Goal: Task Accomplishment & Management: Use online tool/utility

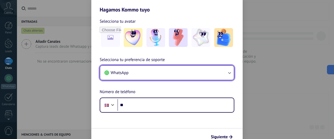
click at [147, 73] on button "WhatsApp" at bounding box center [167, 73] width 134 height 14
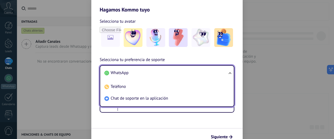
click at [80, 89] on div "Hagamos Kommo tuyo Selecciona tu avatar Selecciona tu preferencia de soporte Wh…" at bounding box center [167, 69] width 334 height 139
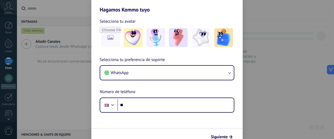
click at [83, 90] on div "Hagamos Kommo tuyo Selecciona tu avatar Selecciona tu preferencia de soporte Wh…" at bounding box center [167, 69] width 334 height 139
click at [79, 88] on div "Hagamos Kommo tuyo Selecciona tu avatar Selecciona tu preferencia de soporte Wh…" at bounding box center [167, 69] width 334 height 139
click at [79, 87] on div "Hagamos Kommo tuyo Selecciona tu avatar Selecciona tu preferencia de soporte Wh…" at bounding box center [167, 69] width 334 height 139
click at [79, 88] on div "Hagamos Kommo tuyo Selecciona tu avatar Selecciona tu preferencia de soporte Wh…" at bounding box center [167, 69] width 334 height 139
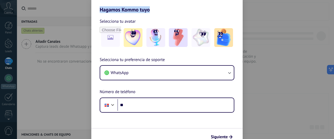
click at [79, 87] on div "Hagamos Kommo tuyo Selecciona tu avatar Selecciona tu preferencia de soporte Wh…" at bounding box center [167, 69] width 334 height 139
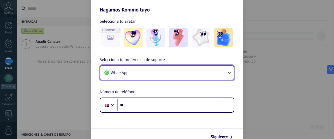
click at [230, 71] on icon "button" at bounding box center [229, 72] width 5 height 5
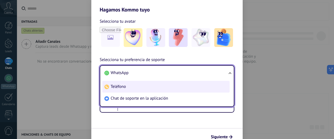
click at [130, 88] on li "Teléfono" at bounding box center [165, 87] width 127 height 12
